Goal: Task Accomplishment & Management: Use online tool/utility

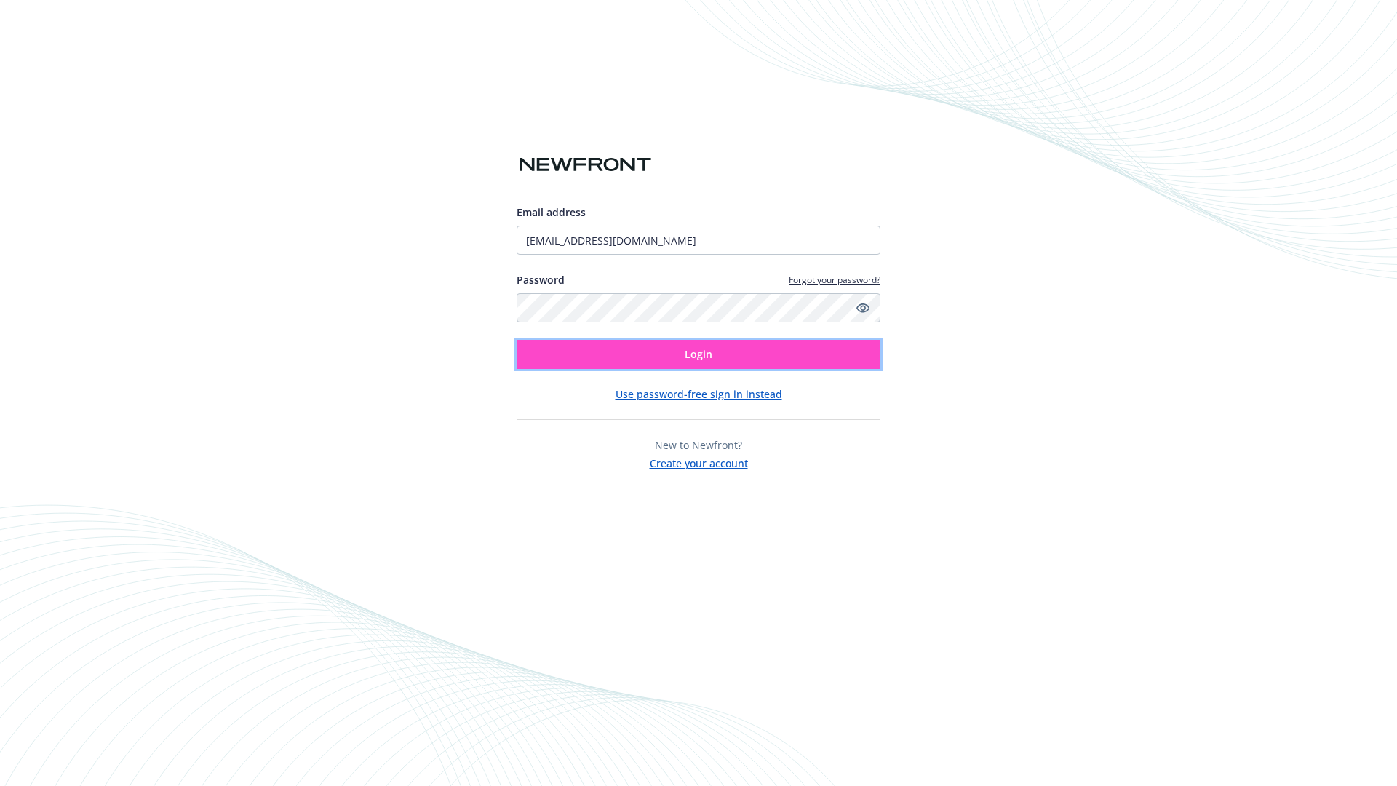
click at [699, 354] on span "Login" at bounding box center [699, 354] width 28 height 14
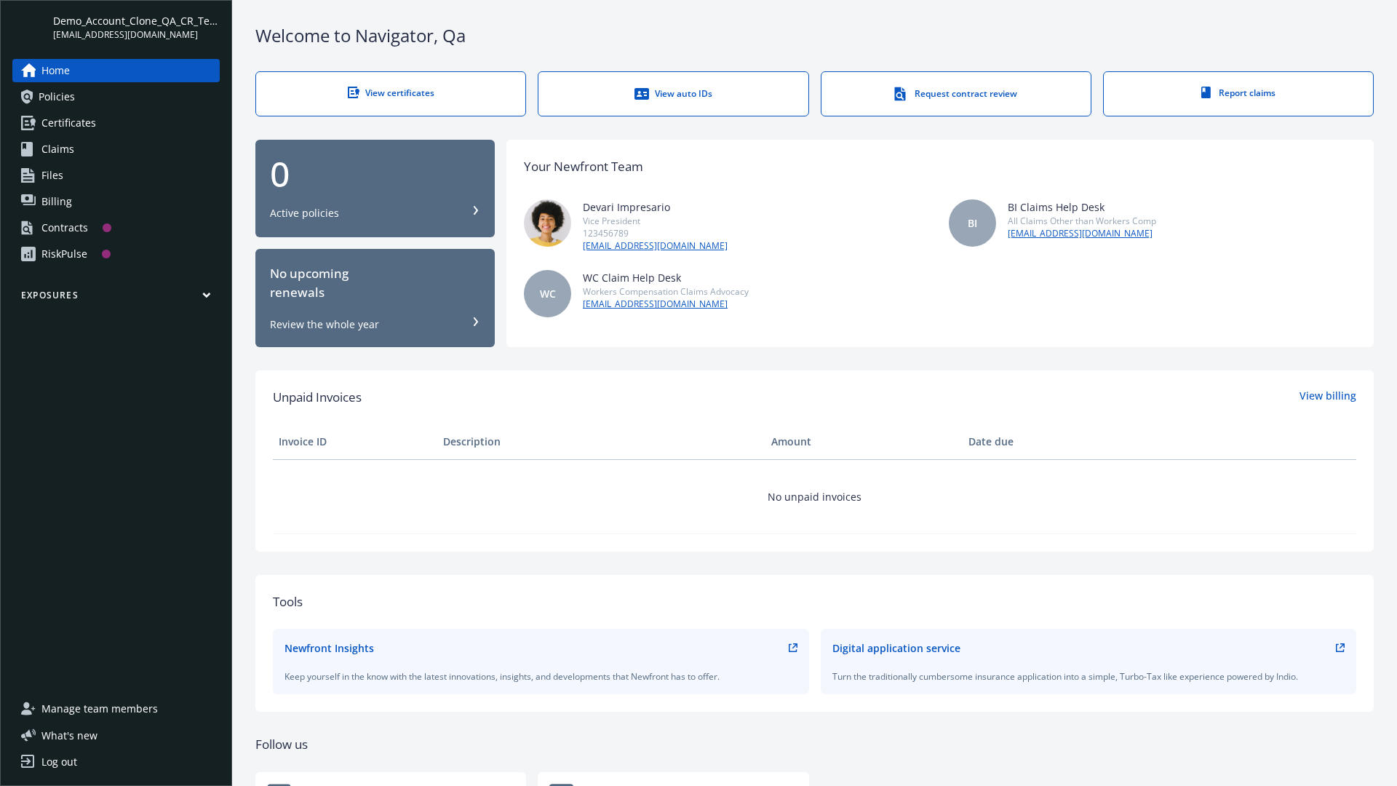
click at [136, 27] on span "Demo_Account_Clone_QA_CR_Tests_Prospect" at bounding box center [136, 20] width 167 height 15
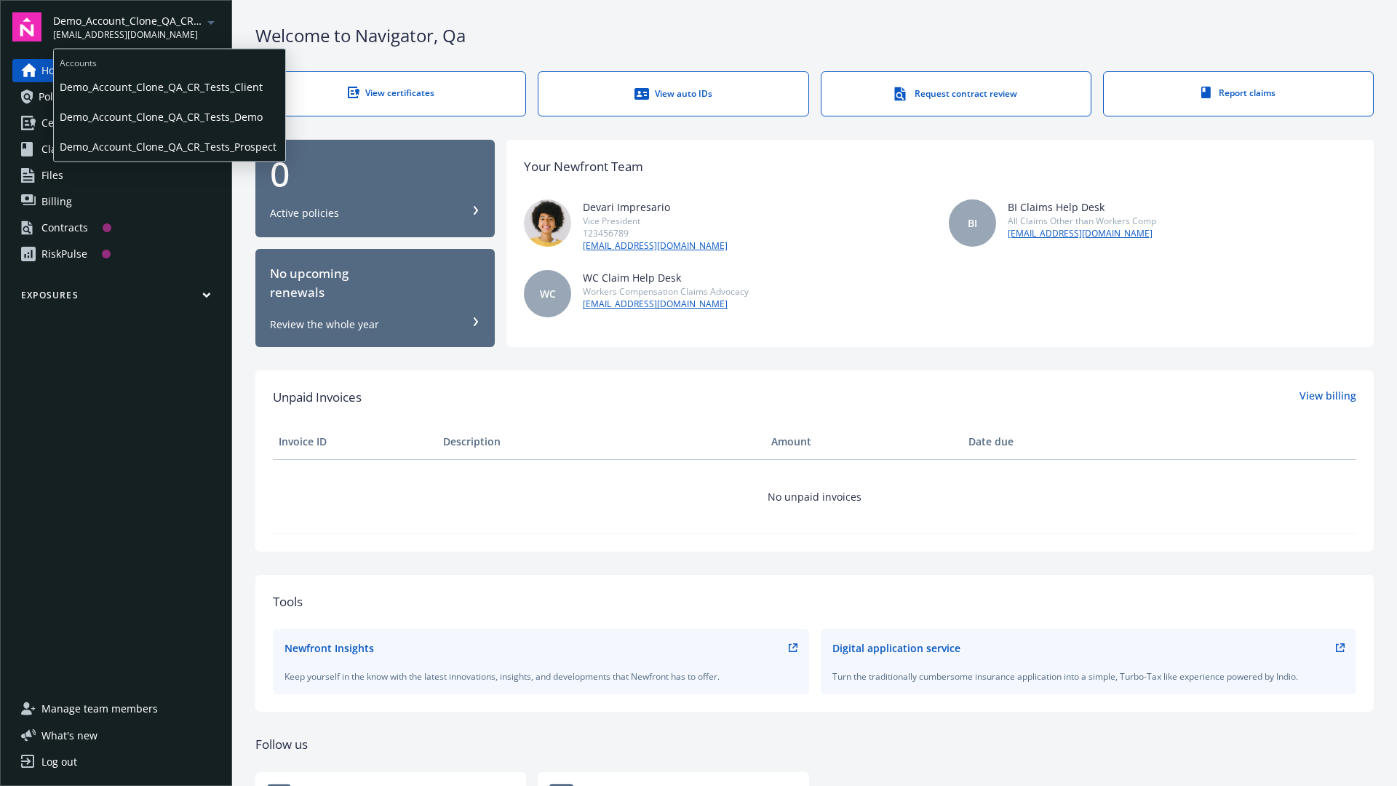
click at [168, 87] on span "Demo_Account_Clone_QA_CR_Tests_Client" at bounding box center [170, 87] width 220 height 30
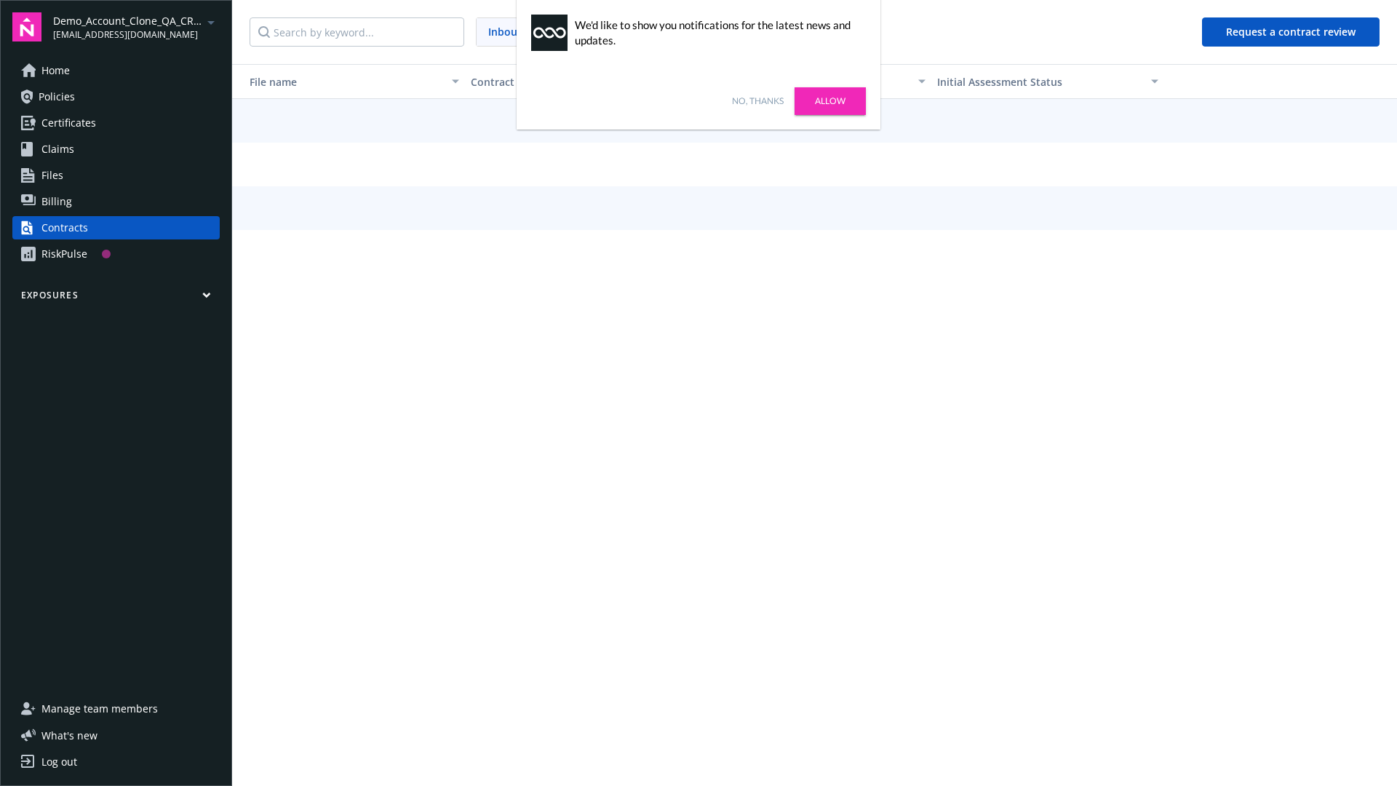
click at [758, 101] on link "No, thanks" at bounding box center [758, 101] width 52 height 13
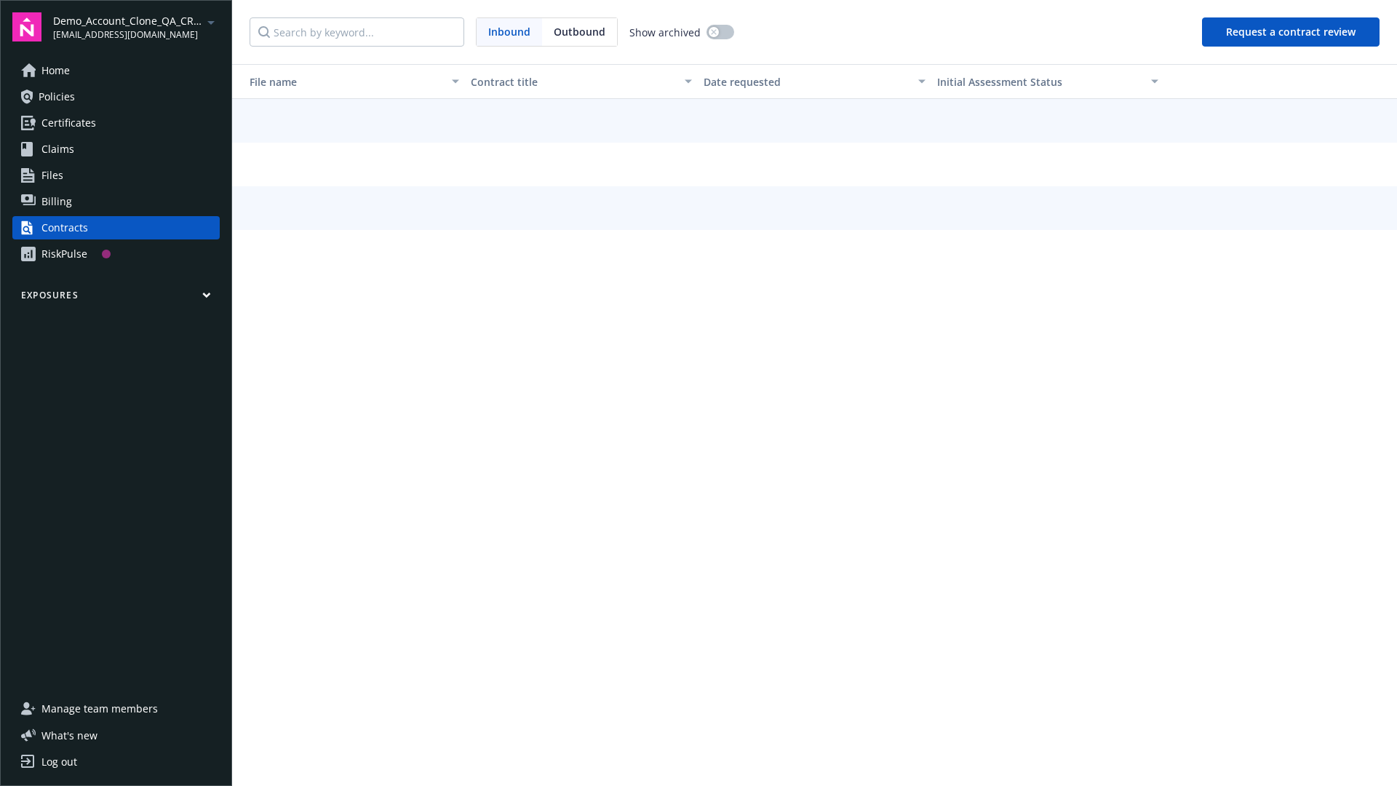
click at [1292, 32] on button "Request a contract review" at bounding box center [1291, 31] width 178 height 29
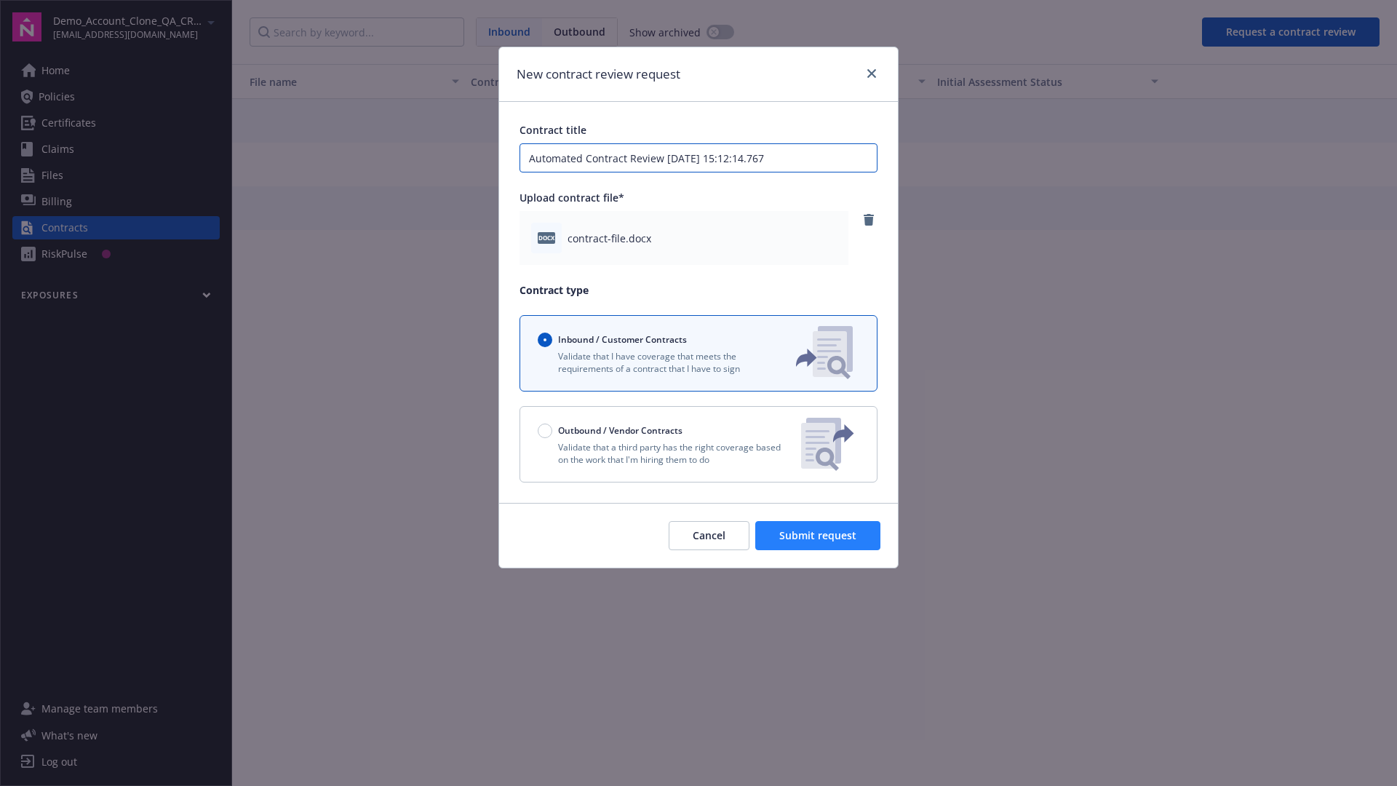
type input "Automated Contract Review [DATE] 15:12:14.767"
click at [819, 536] on span "Submit request" at bounding box center [817, 535] width 77 height 14
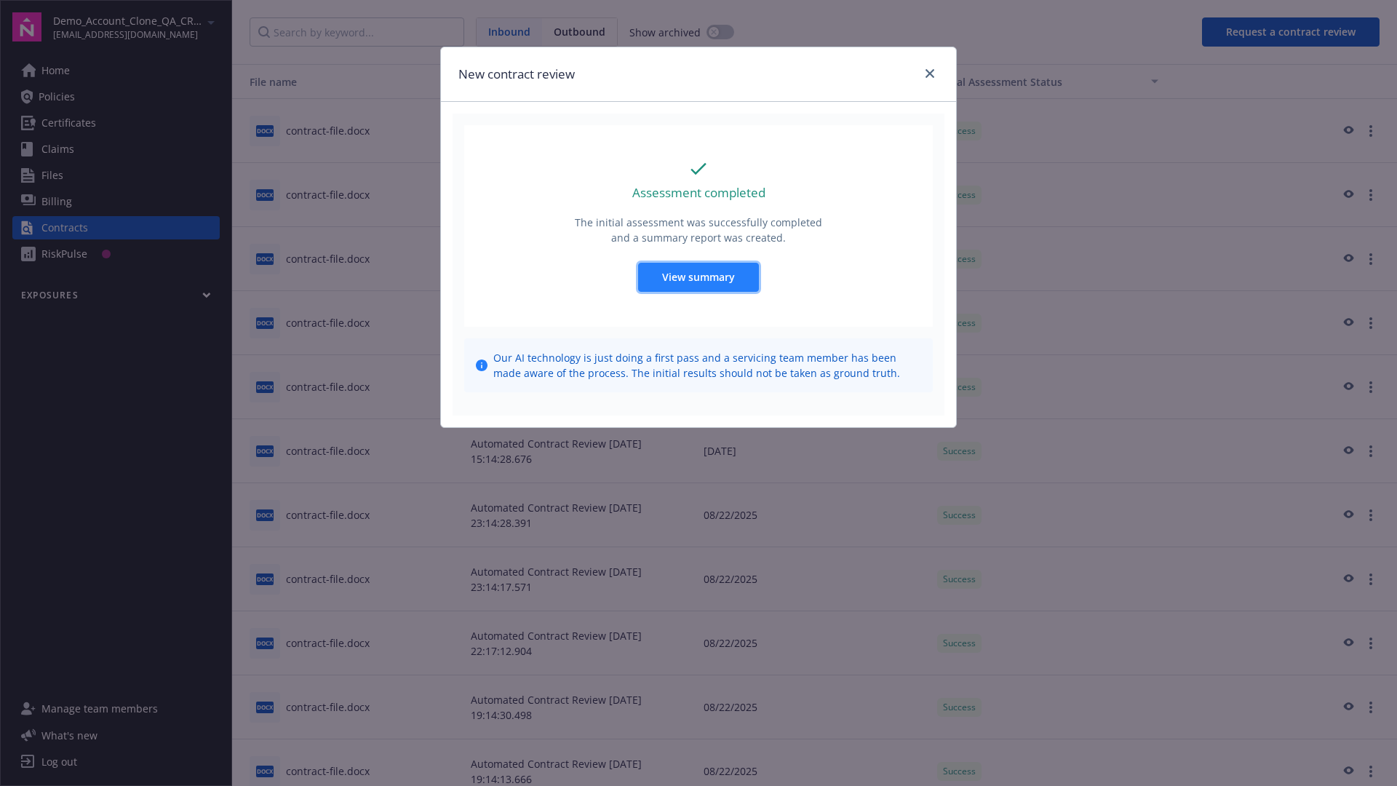
click at [698, 277] on span "View summary" at bounding box center [698, 277] width 73 height 14
